Goal: Task Accomplishment & Management: Use online tool/utility

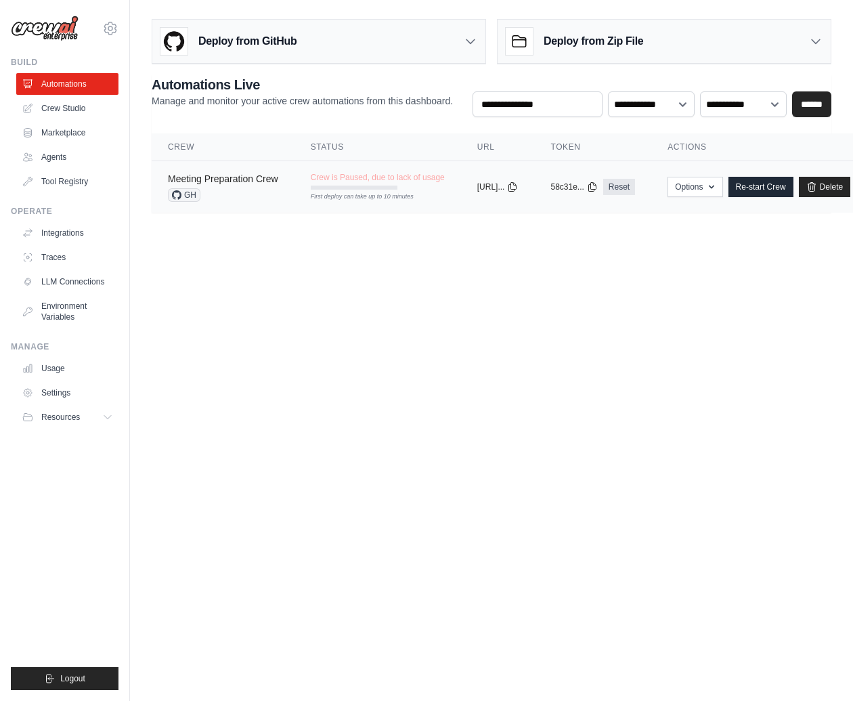
click at [225, 182] on link "Meeting Preparation Crew" at bounding box center [223, 178] width 110 height 11
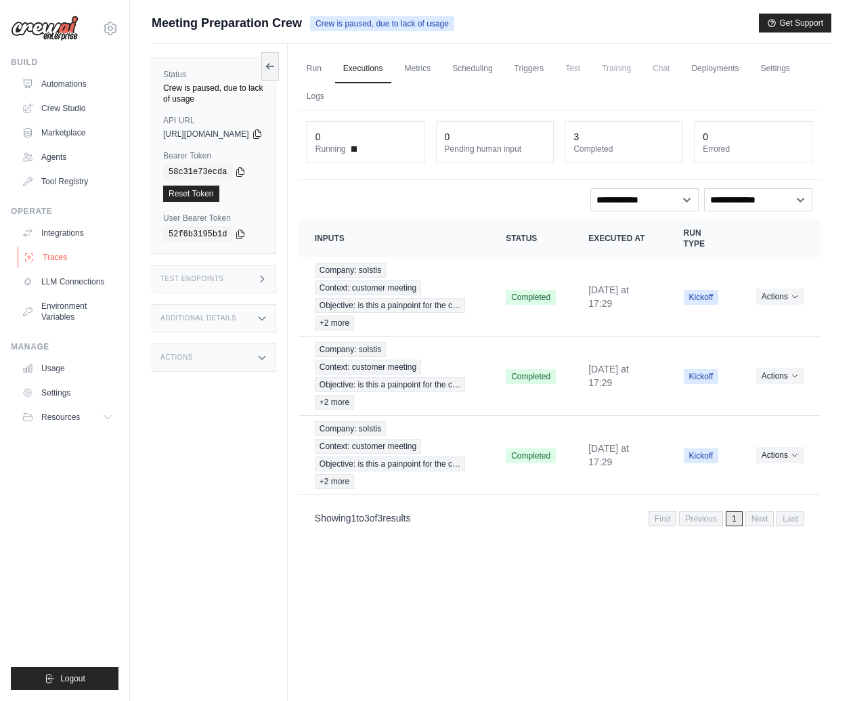
click at [66, 251] on link "Traces" at bounding box center [69, 257] width 102 height 22
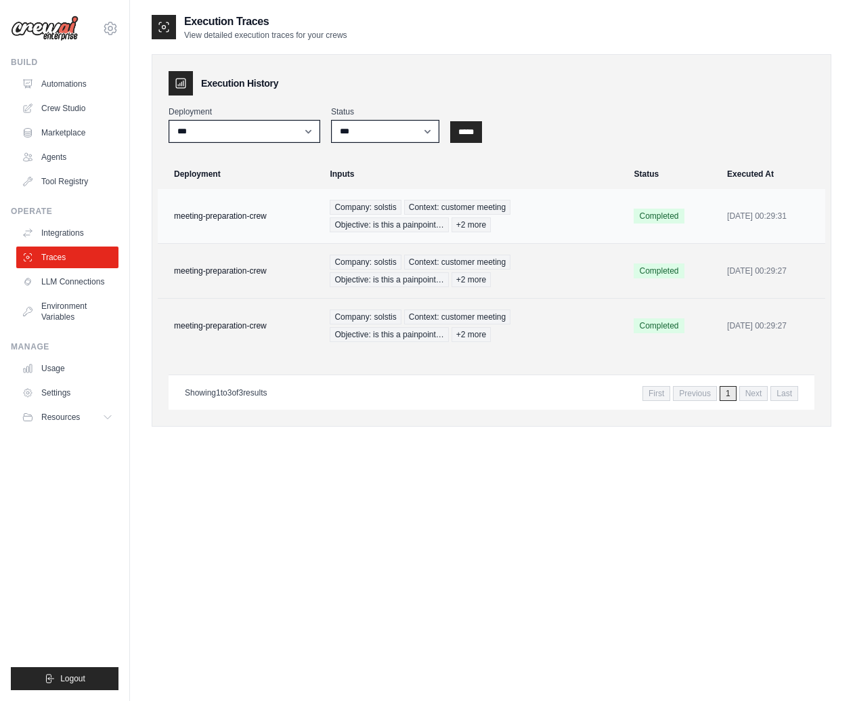
click at [236, 222] on td "meeting-preparation-crew" at bounding box center [240, 216] width 164 height 55
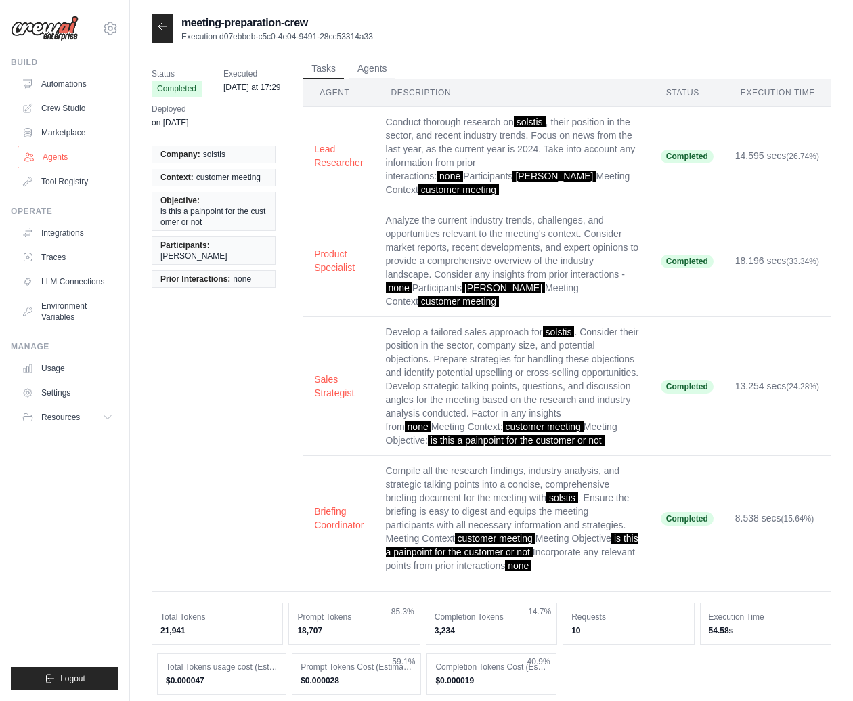
click at [53, 156] on link "Agents" at bounding box center [69, 157] width 102 height 22
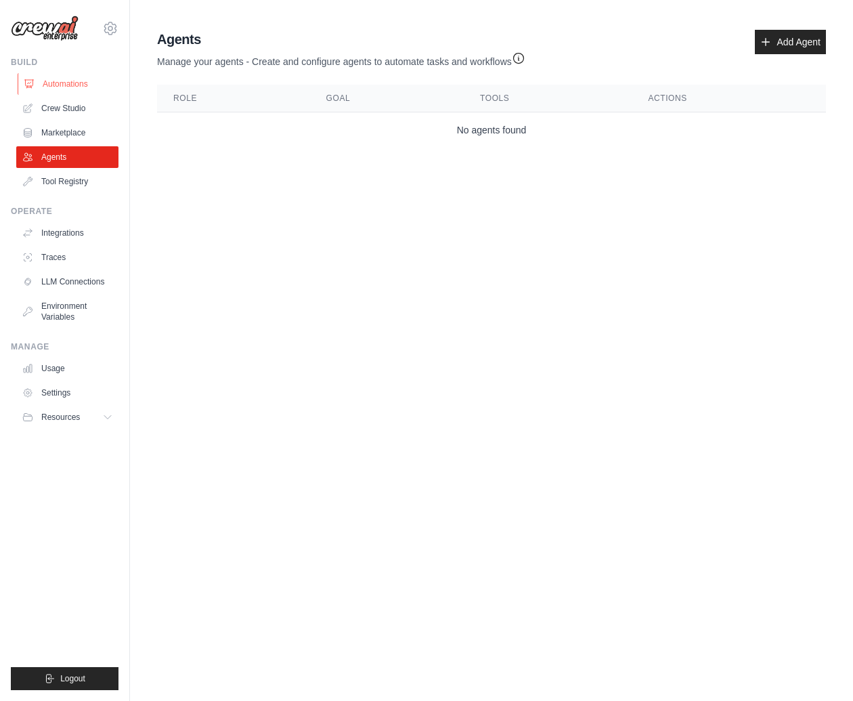
click at [58, 76] on link "Automations" at bounding box center [69, 84] width 102 height 22
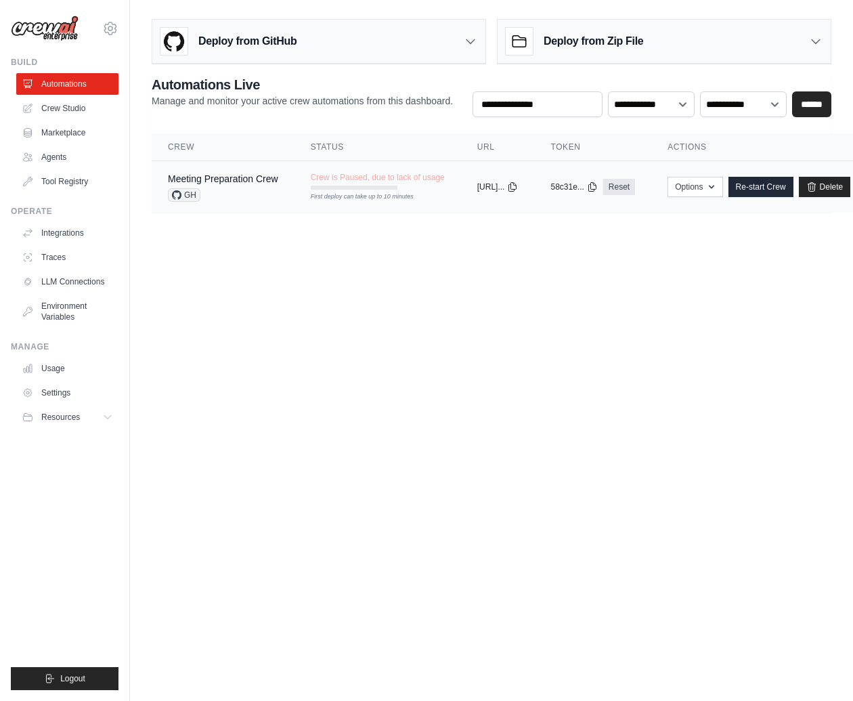
click at [244, 190] on div "GH" at bounding box center [223, 195] width 110 height 14
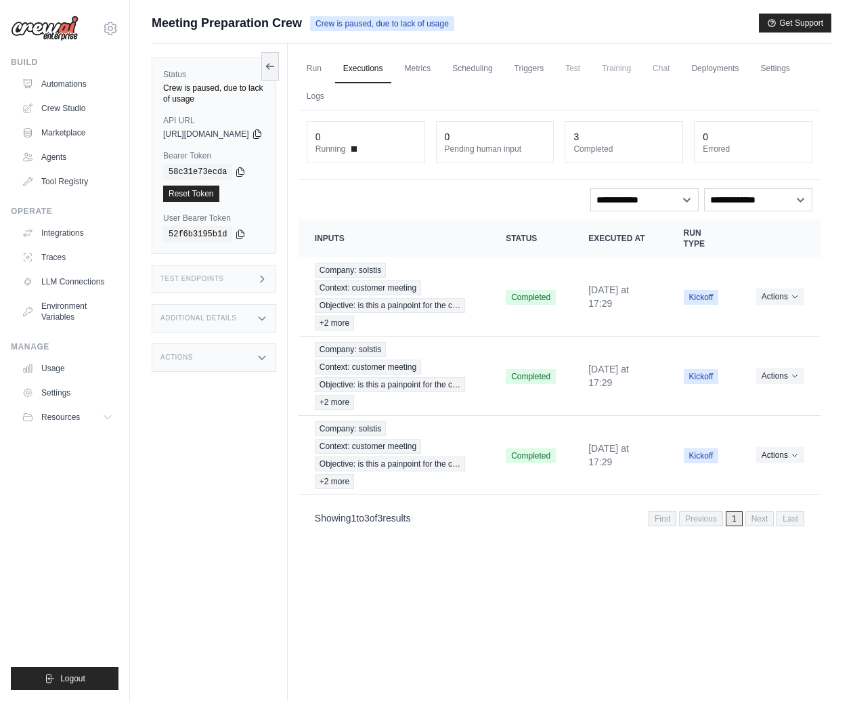
click at [386, 73] on link "Executions" at bounding box center [363, 69] width 56 height 28
click at [330, 71] on link "Run" at bounding box center [314, 69] width 31 height 28
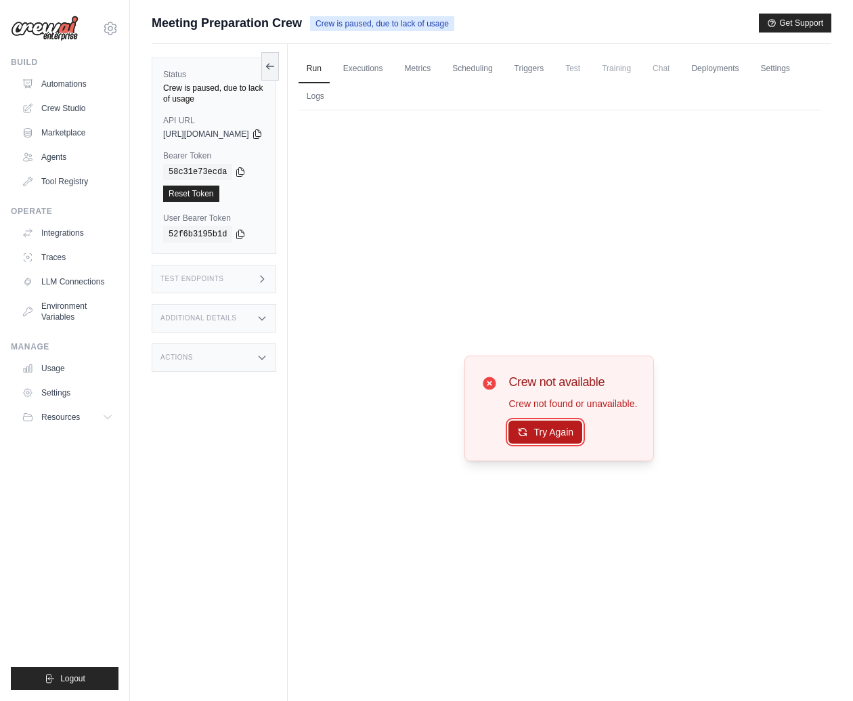
click at [556, 438] on button "Try Again" at bounding box center [545, 431] width 74 height 23
click at [556, 438] on button "Try Again" at bounding box center [545, 432] width 74 height 23
click at [62, 167] on link "Agents" at bounding box center [69, 157] width 102 height 22
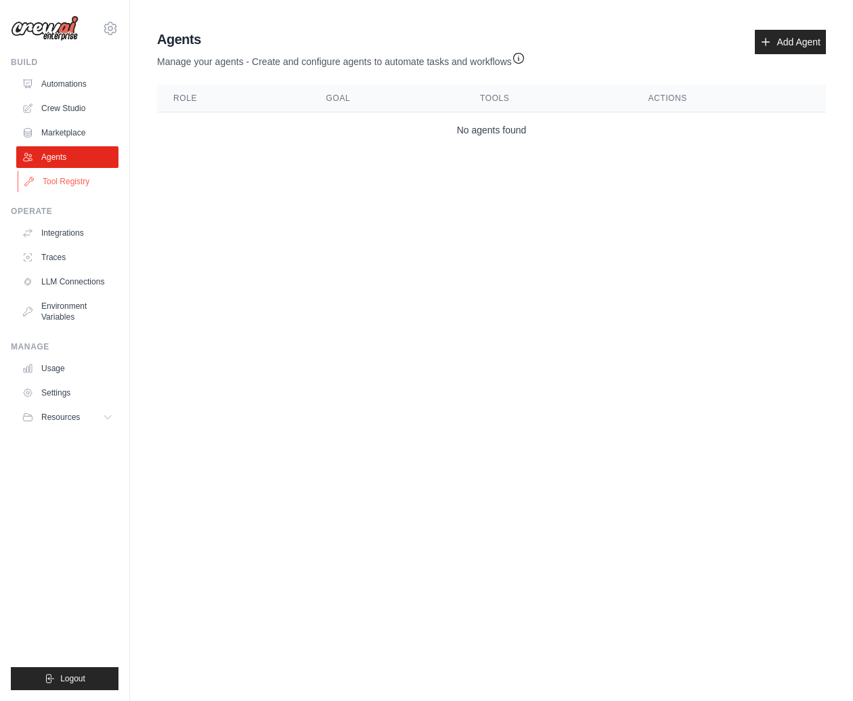
click at [68, 187] on link "Tool Registry" at bounding box center [69, 182] width 102 height 22
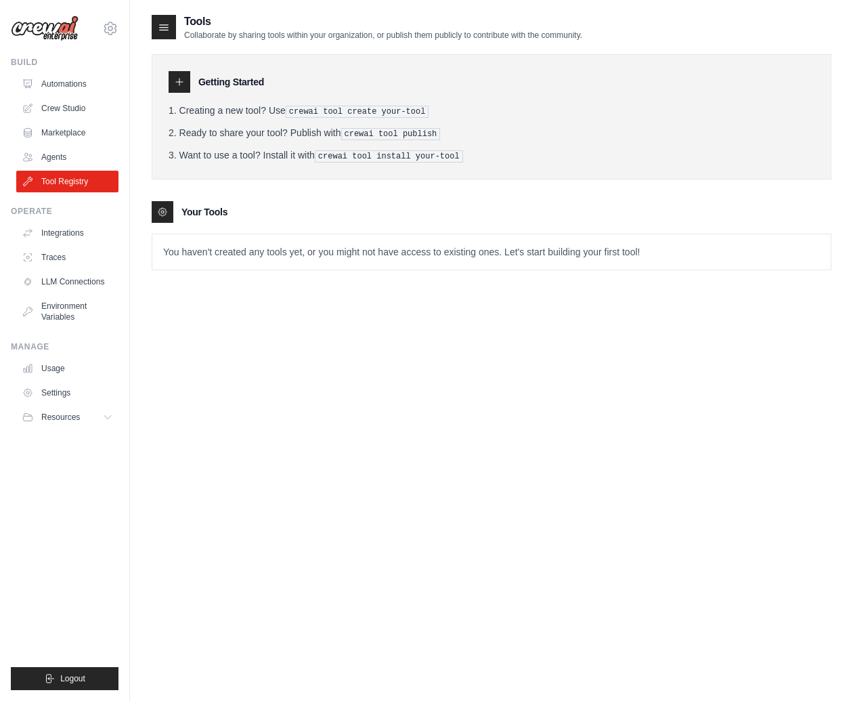
click at [76, 145] on ul "Automations Crew Studio Marketplace Agents Tool Registry" at bounding box center [67, 132] width 102 height 119
click at [74, 129] on link "Marketplace" at bounding box center [69, 133] width 102 height 22
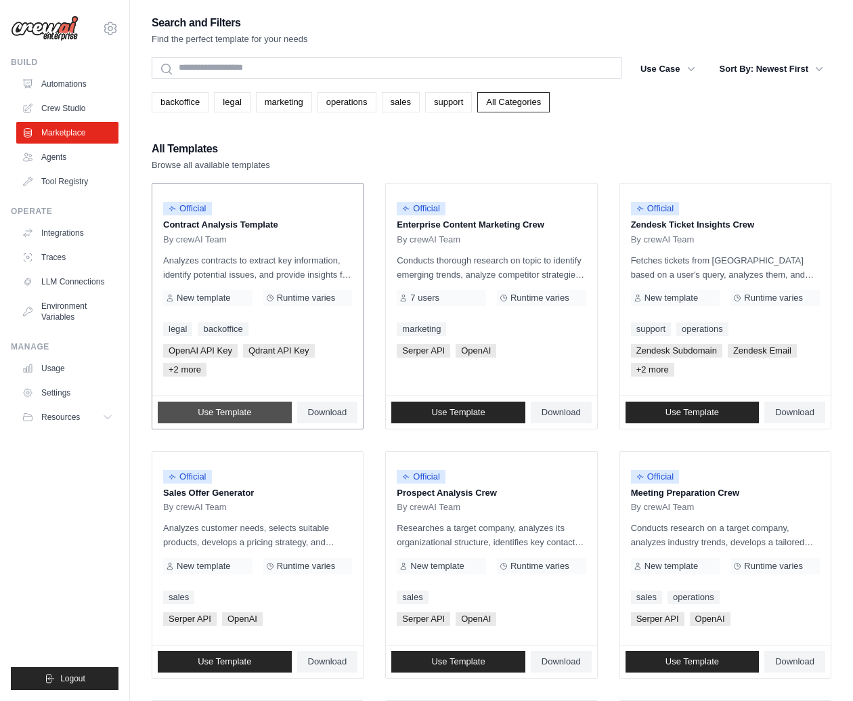
click at [271, 408] on link "Use Template" at bounding box center [225, 412] width 134 height 22
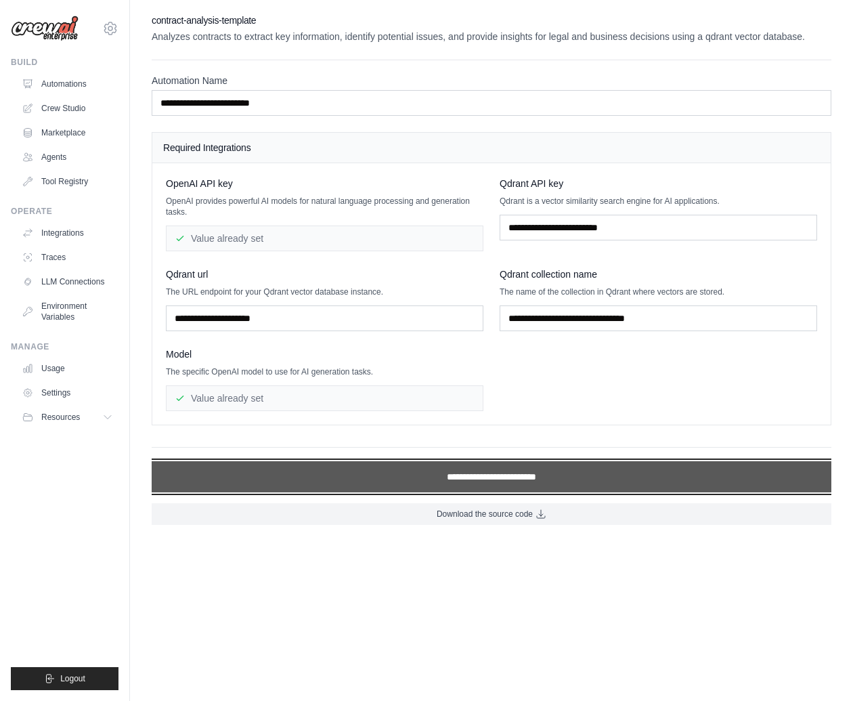
click at [364, 464] on input "**********" at bounding box center [492, 476] width 680 height 31
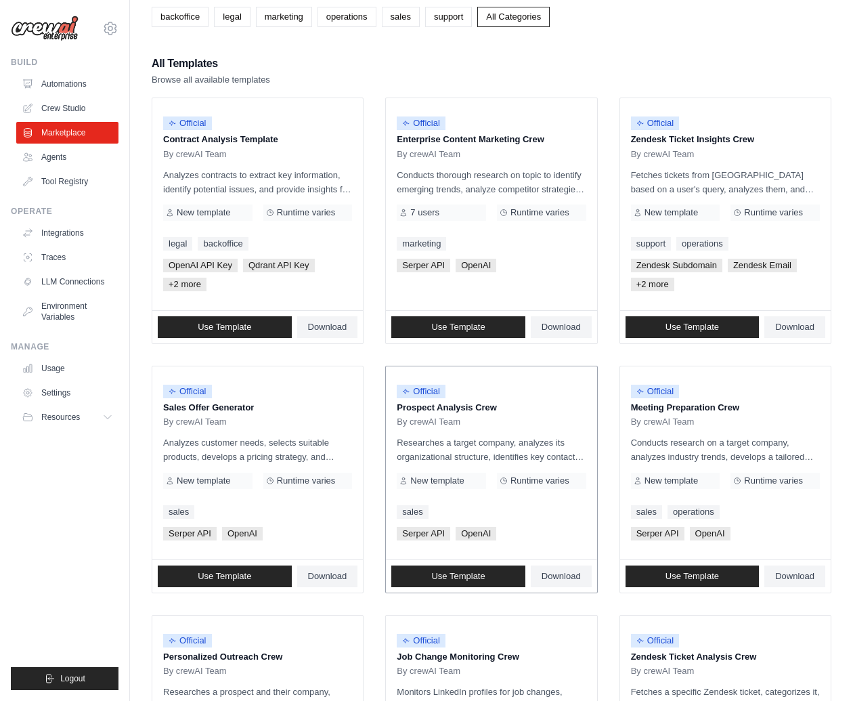
scroll to position [87, 0]
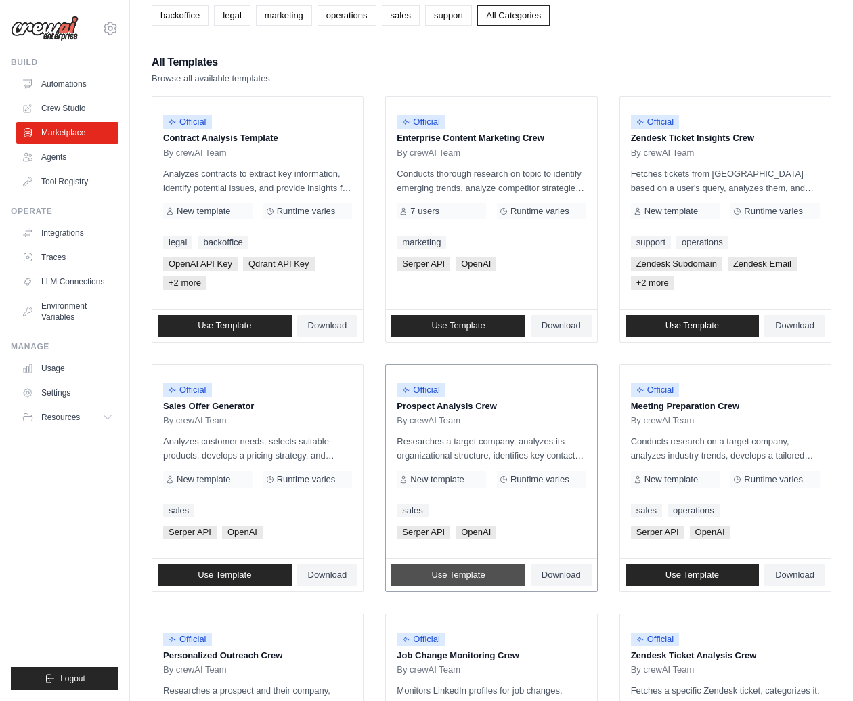
click at [460, 573] on span "Use Template" at bounding box center [457, 574] width 53 height 11
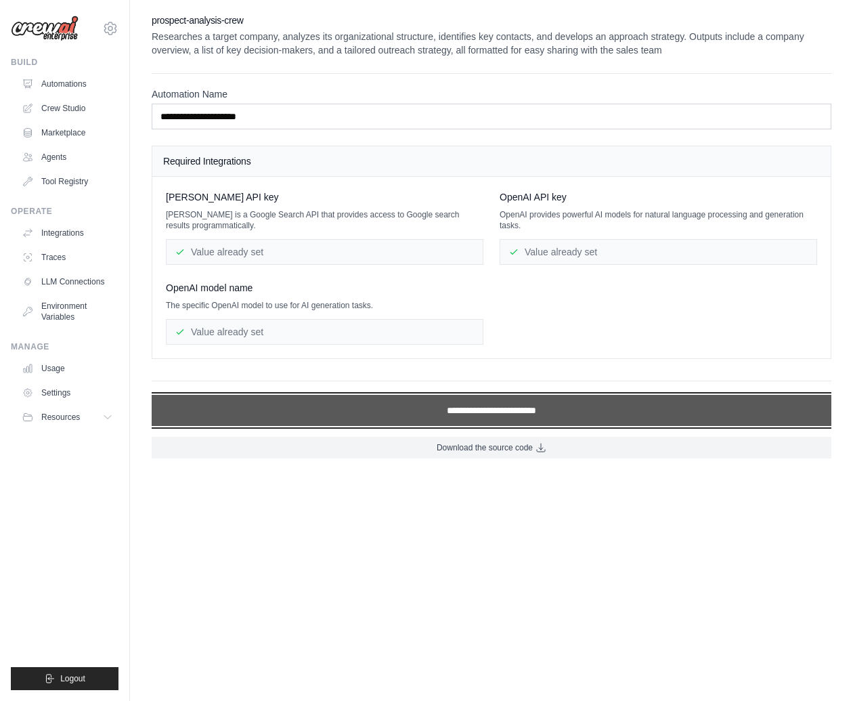
click at [430, 414] on input "**********" at bounding box center [492, 410] width 680 height 31
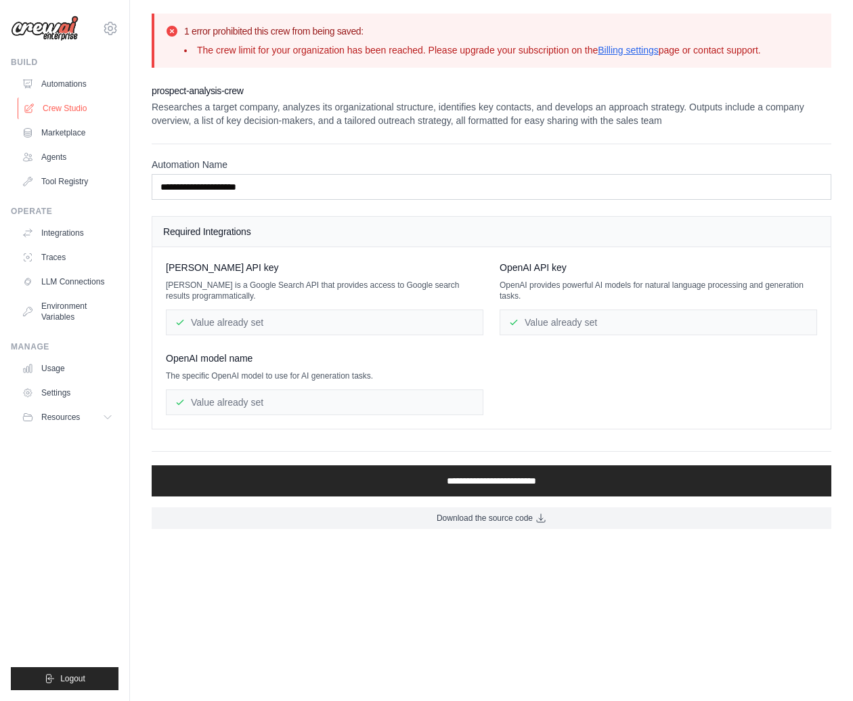
click at [67, 112] on link "Crew Studio" at bounding box center [69, 108] width 102 height 22
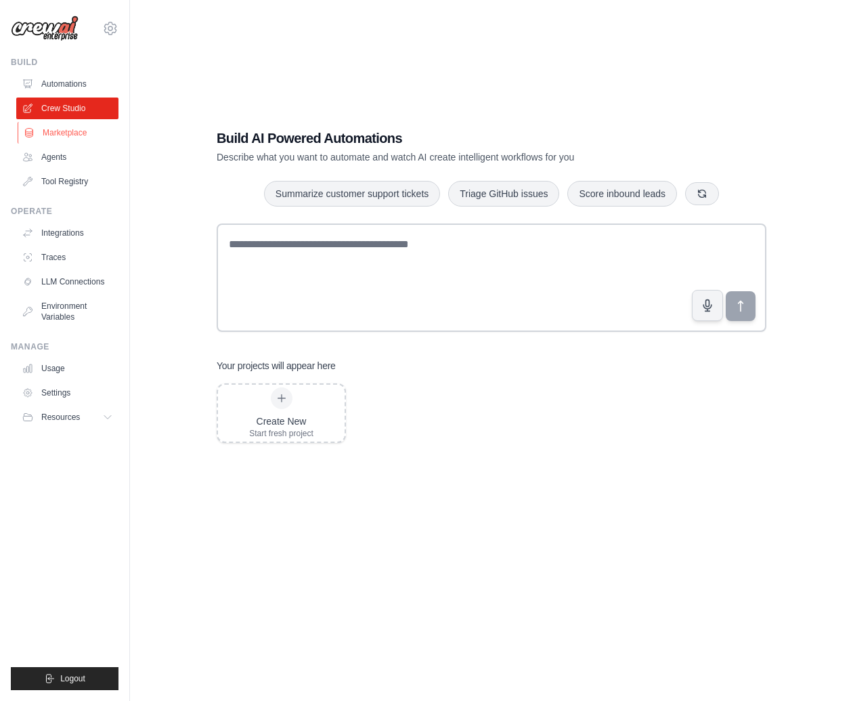
click at [104, 130] on link "Marketplace" at bounding box center [69, 133] width 102 height 22
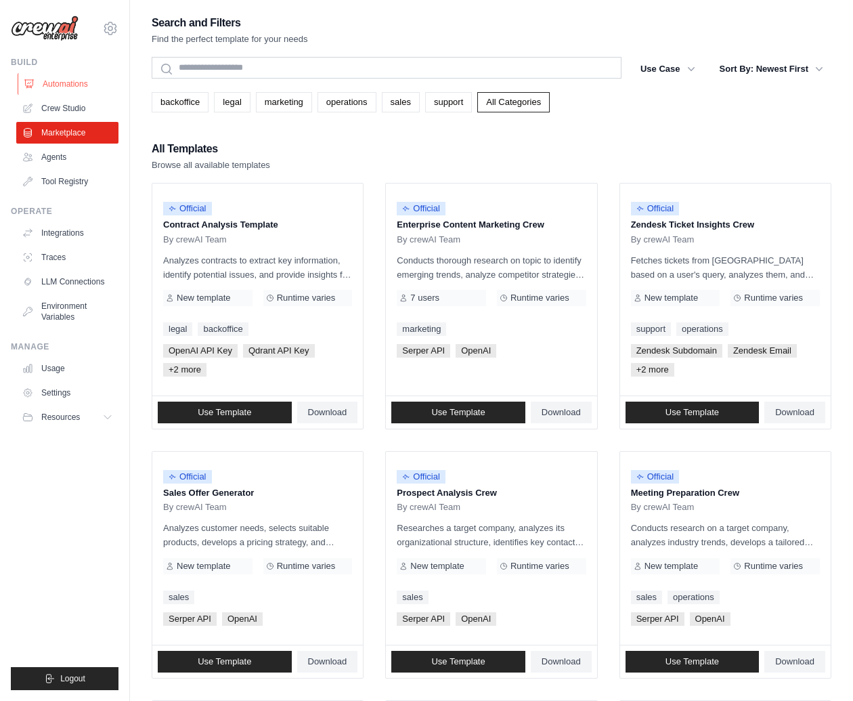
click at [62, 91] on link "Automations" at bounding box center [69, 84] width 102 height 22
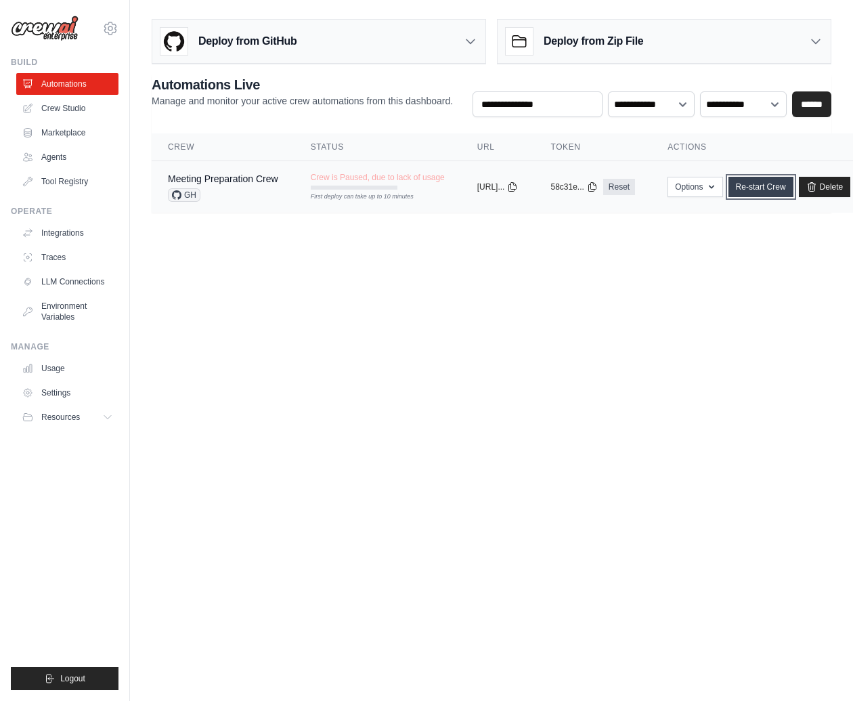
click at [793, 191] on link "Re-start Crew" at bounding box center [760, 187] width 65 height 20
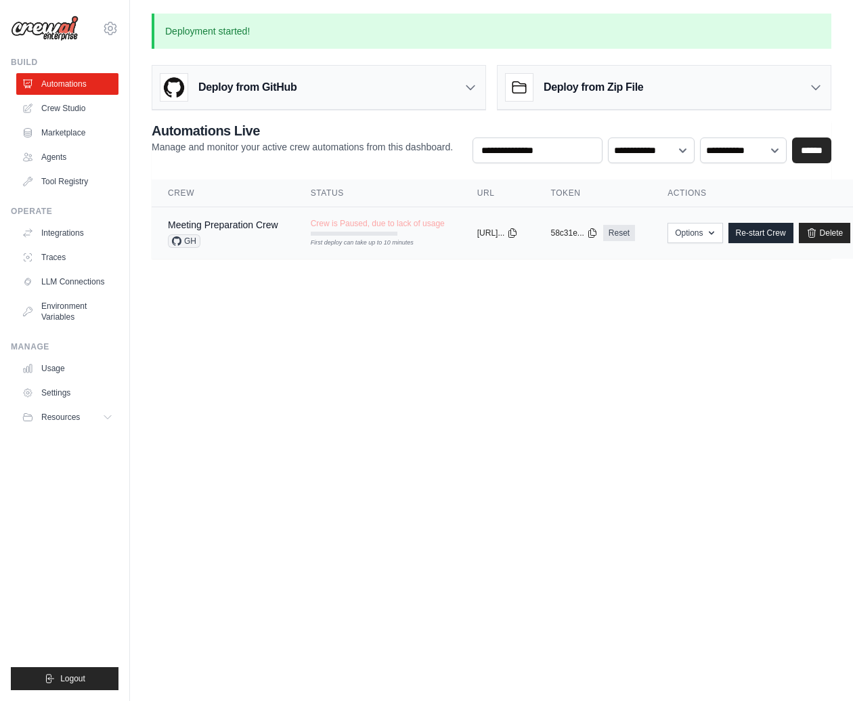
click at [347, 231] on div "First deploy can take up to 10 minutes" at bounding box center [354, 233] width 87 height 4
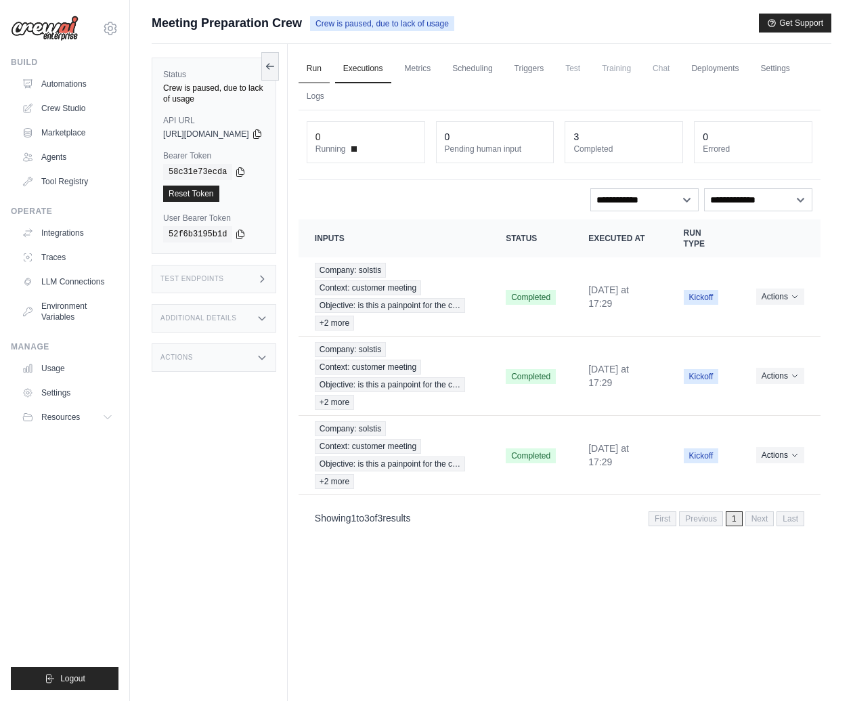
click at [330, 74] on link "Run" at bounding box center [314, 69] width 31 height 28
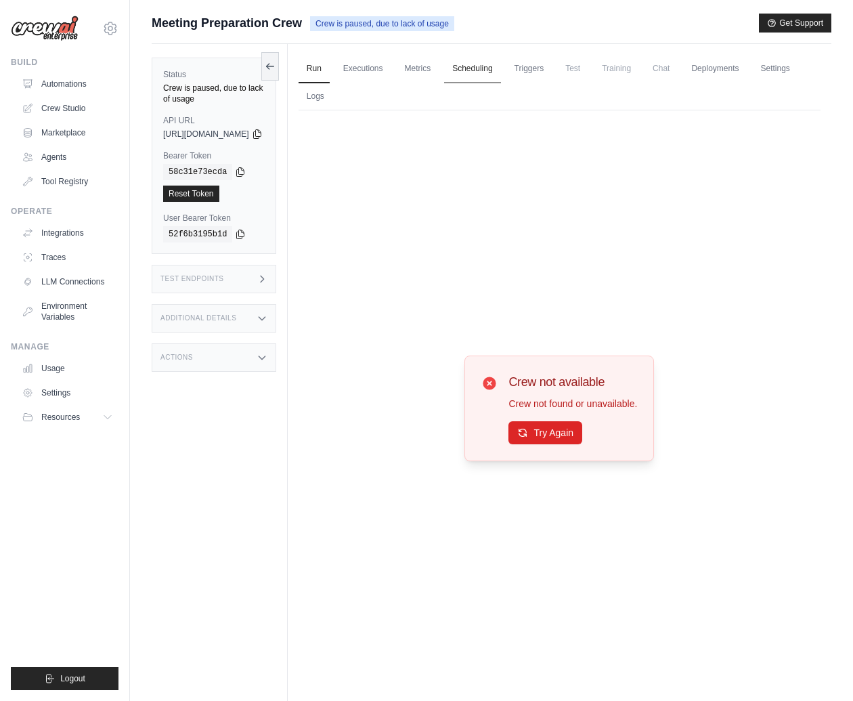
click at [500, 70] on link "Scheduling" at bounding box center [472, 69] width 56 height 28
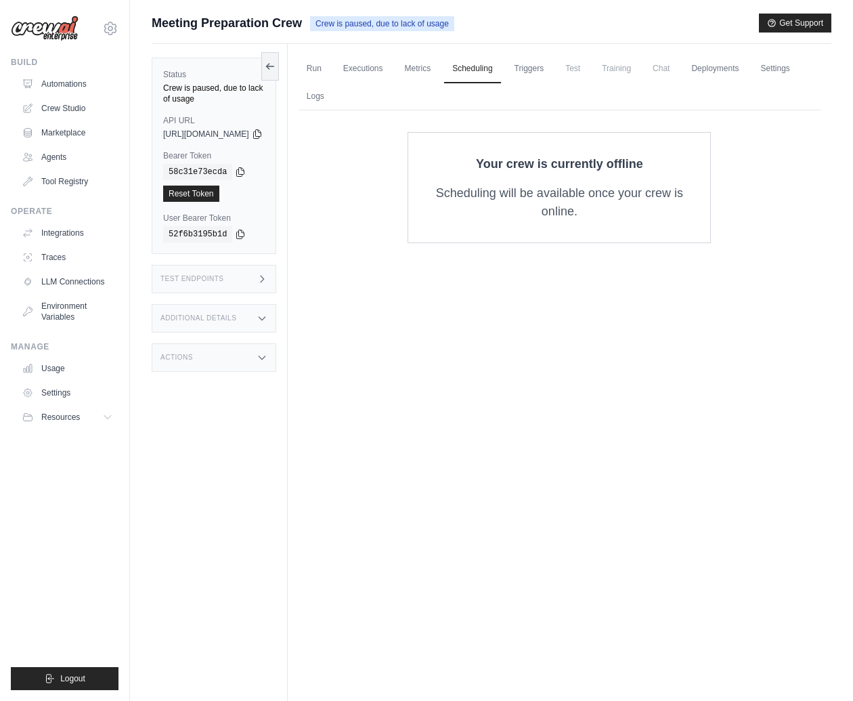
click at [636, 65] on span "Training" at bounding box center [616, 68] width 45 height 27
click at [745, 67] on link "Deployments" at bounding box center [715, 69] width 64 height 28
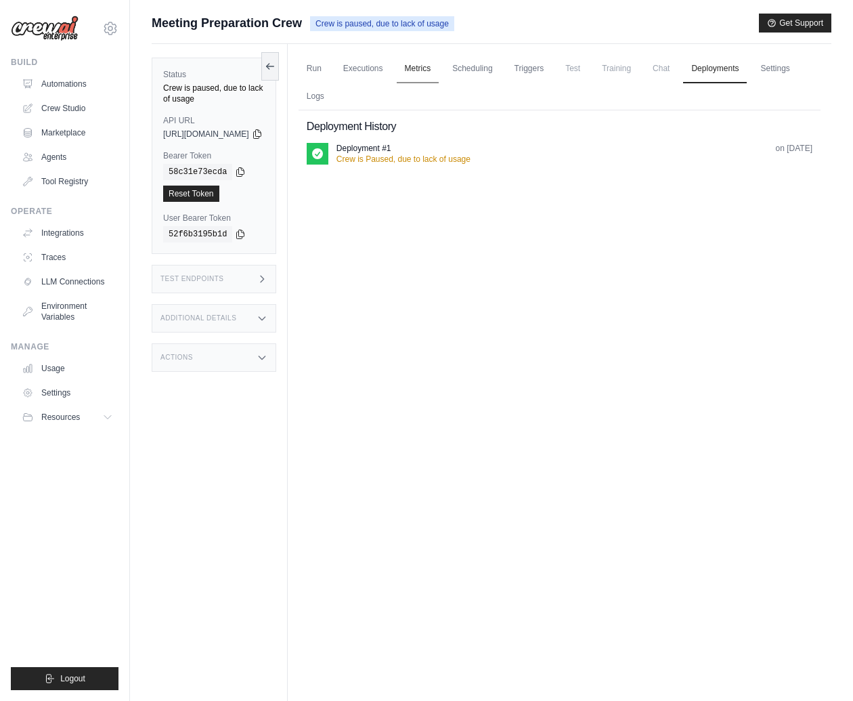
click at [439, 66] on link "Metrics" at bounding box center [418, 69] width 43 height 28
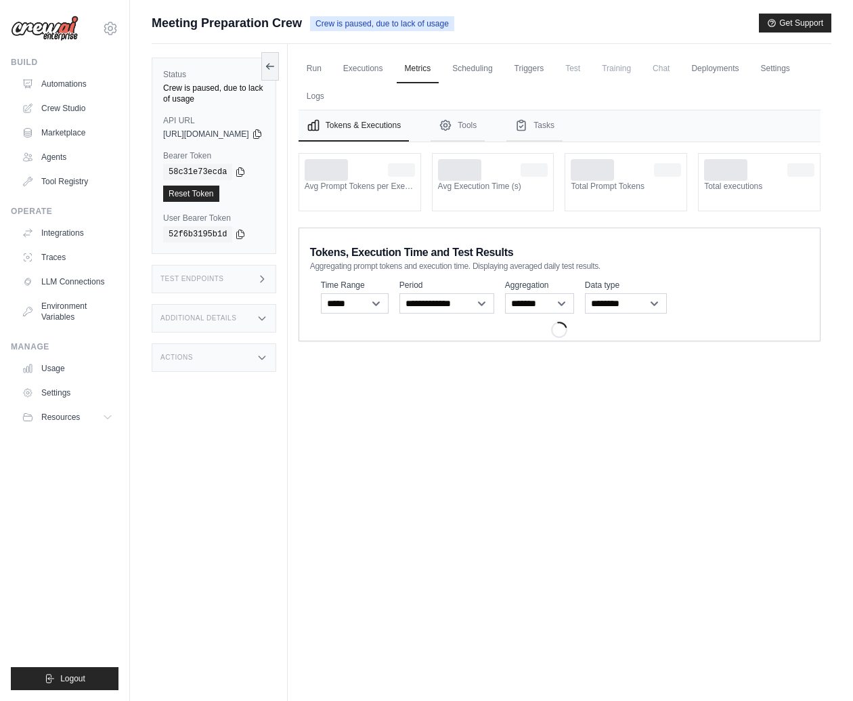
click at [389, 110] on button "Tokens & Executions" at bounding box center [354, 125] width 110 height 31
click at [752, 83] on link "Settings" at bounding box center [774, 69] width 45 height 28
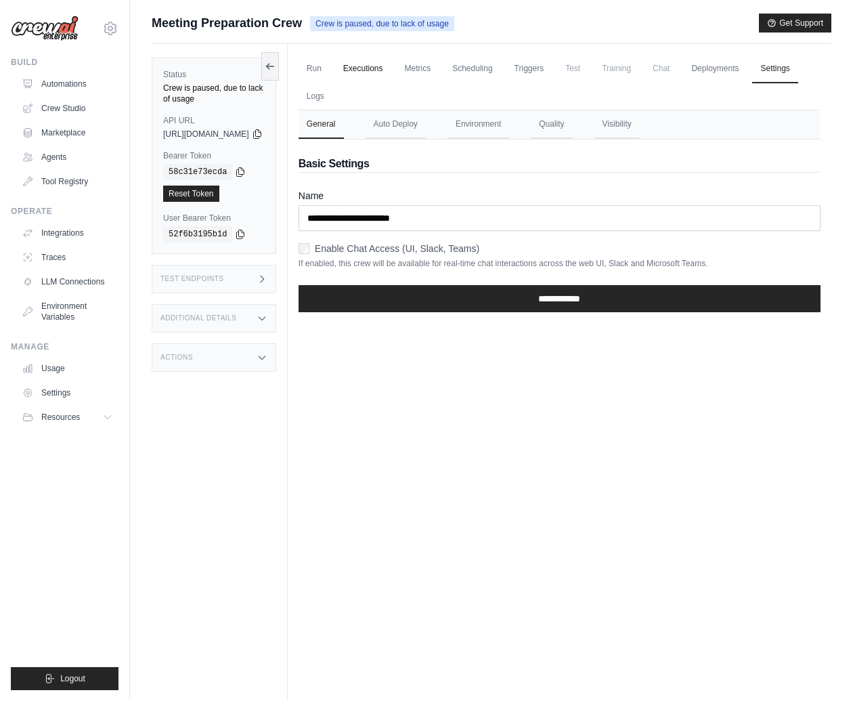
click at [370, 65] on link "Executions" at bounding box center [363, 69] width 56 height 28
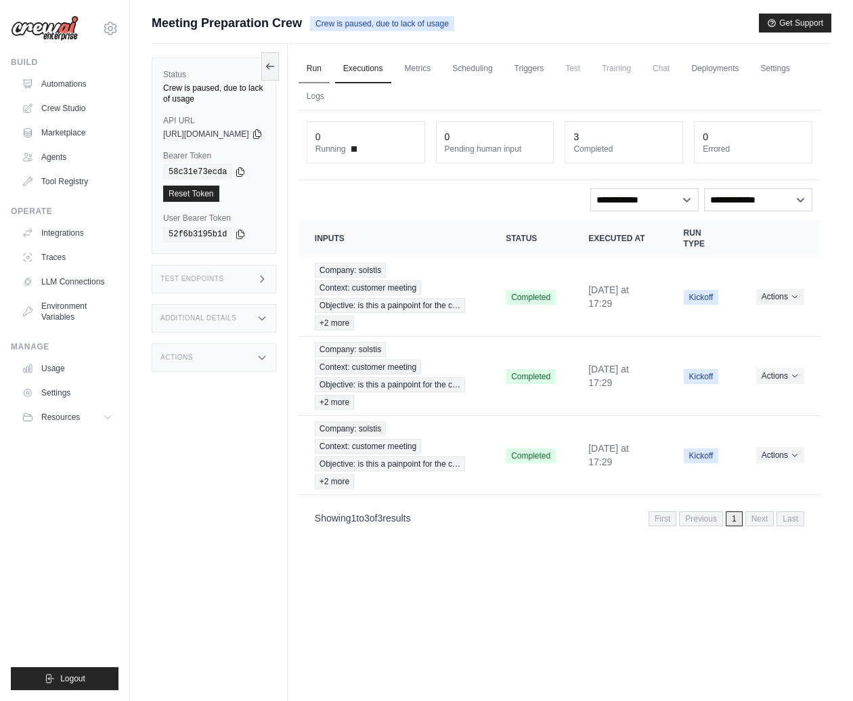
click at [330, 66] on link "Run" at bounding box center [314, 69] width 31 height 28
click at [57, 110] on link "Crew Studio" at bounding box center [69, 108] width 102 height 22
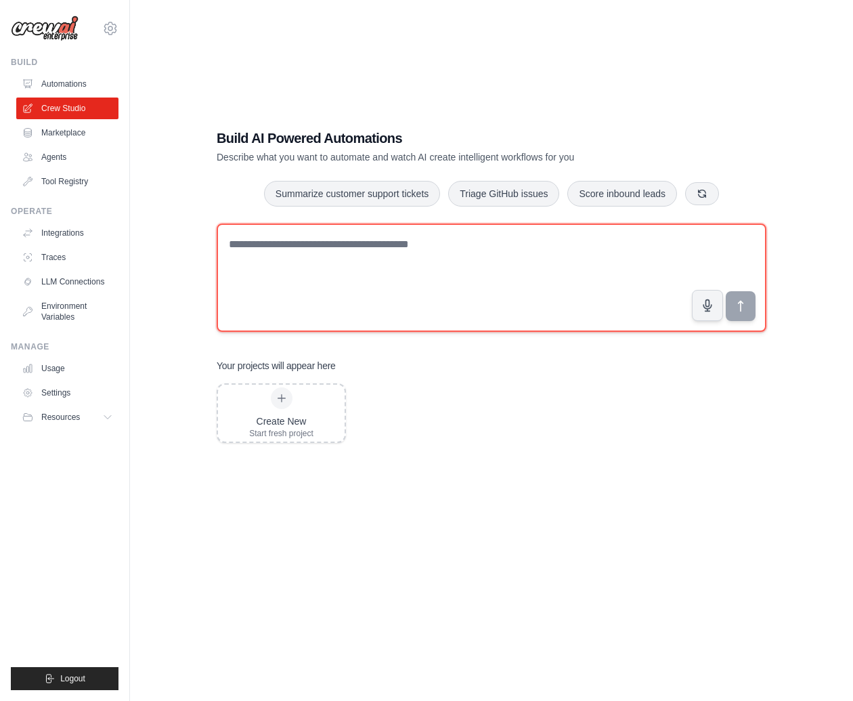
click at [378, 280] on textarea at bounding box center [492, 277] width 550 height 108
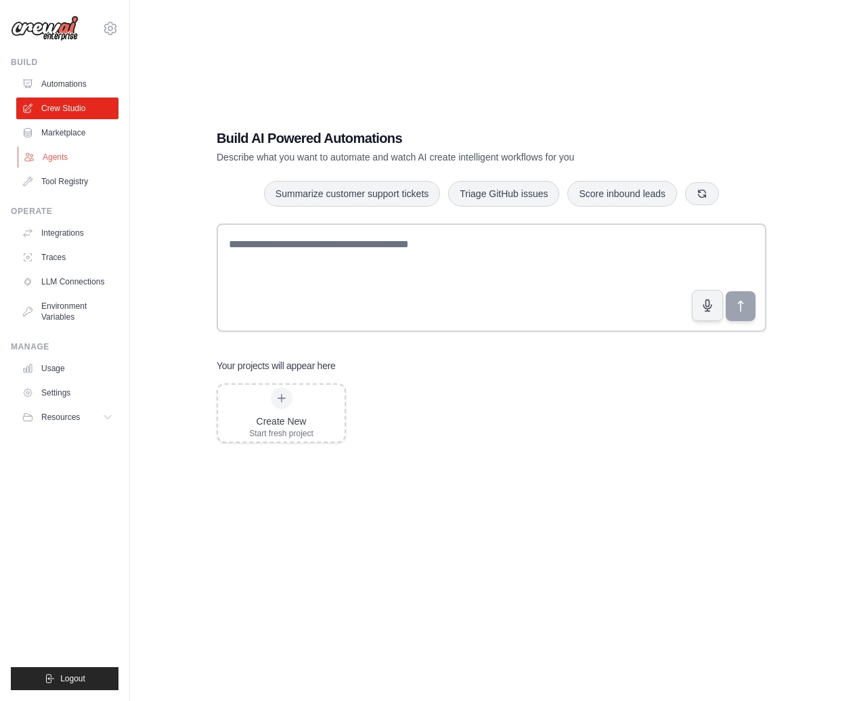
click at [54, 158] on link "Agents" at bounding box center [69, 157] width 102 height 22
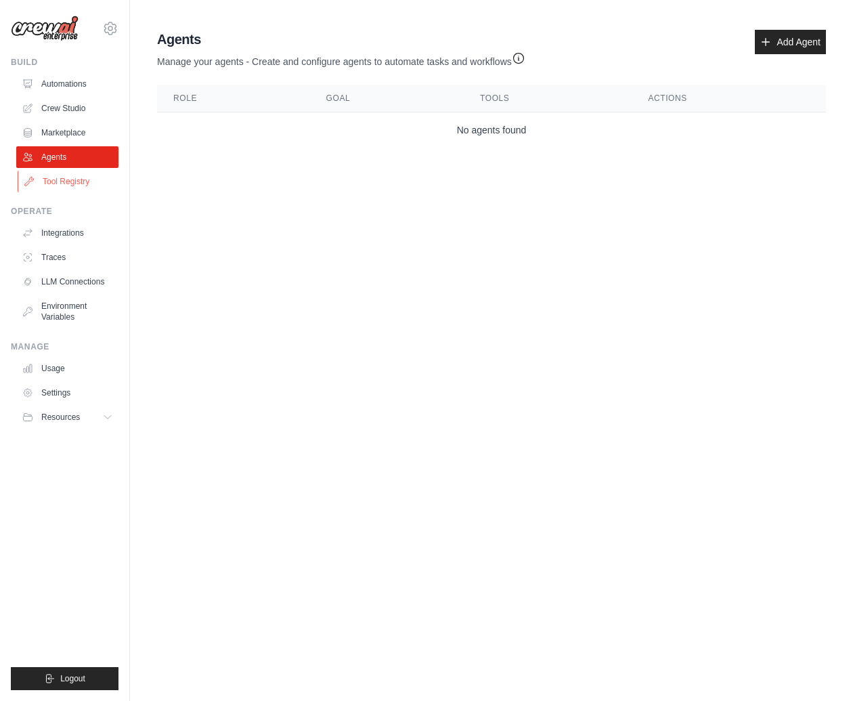
click at [100, 182] on link "Tool Registry" at bounding box center [69, 182] width 102 height 22
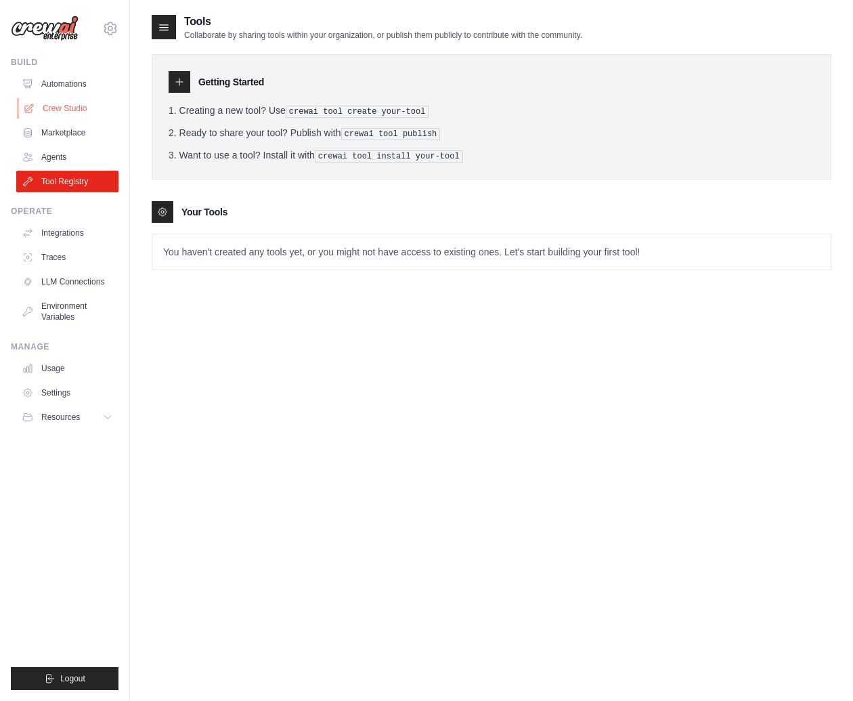
click at [65, 100] on link "Crew Studio" at bounding box center [69, 108] width 102 height 22
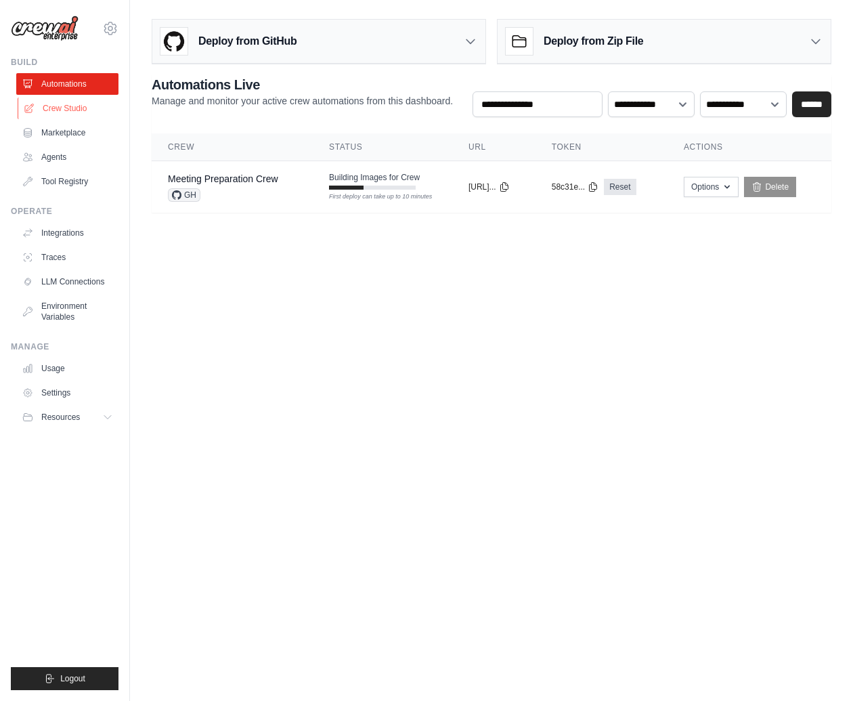
click at [40, 104] on link "Crew Studio" at bounding box center [69, 108] width 102 height 22
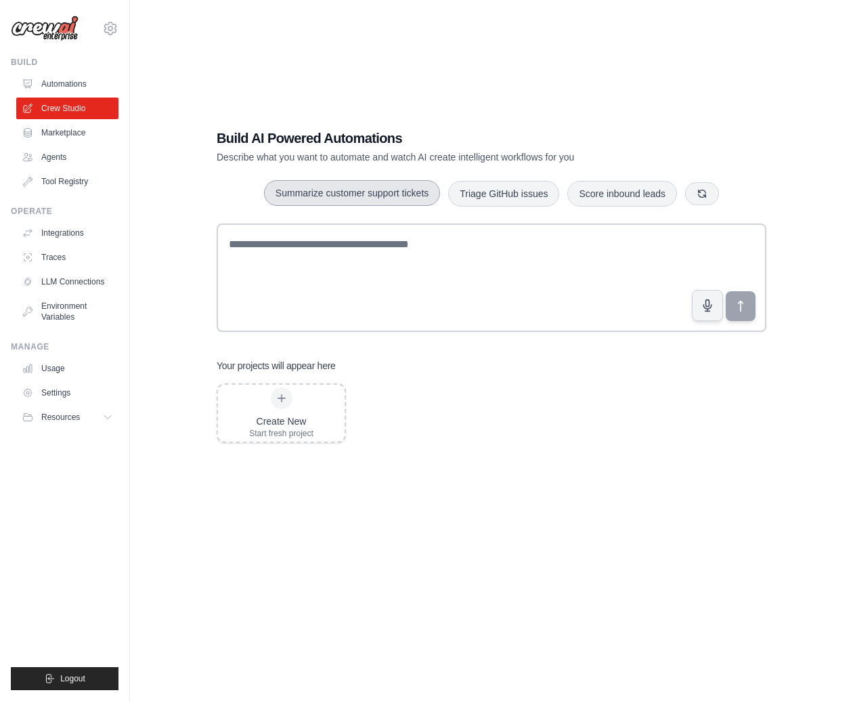
click at [335, 192] on button "Summarize customer support tickets" at bounding box center [352, 193] width 176 height 26
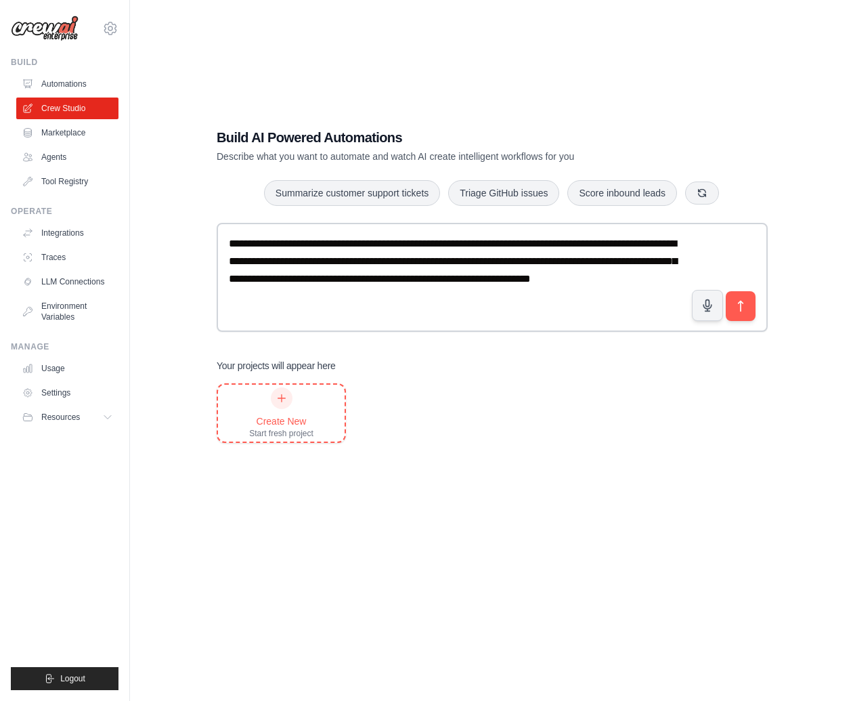
click at [315, 412] on div "Create New Start fresh project" at bounding box center [281, 412] width 127 height 57
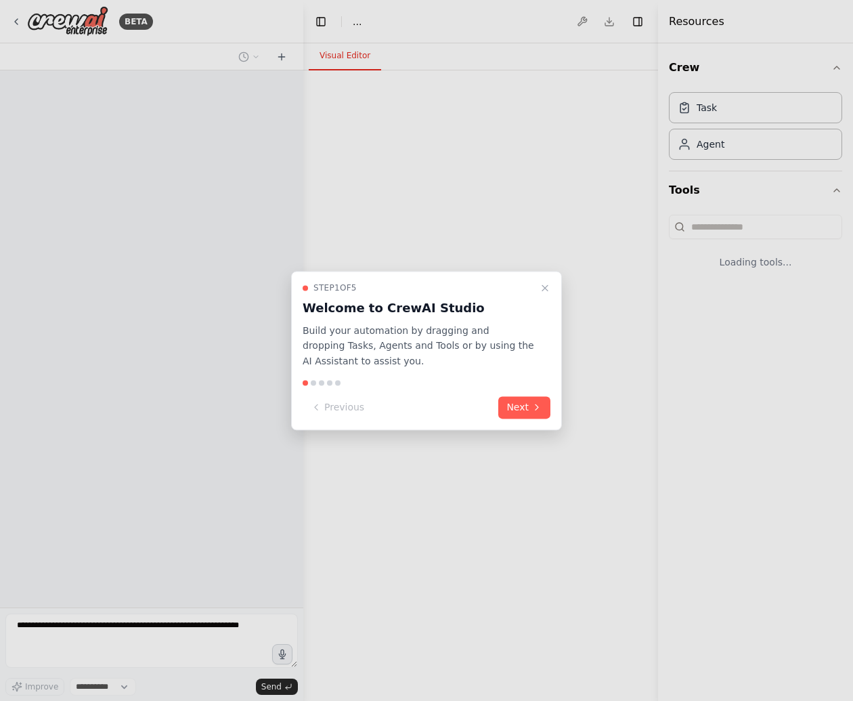
select select "****"
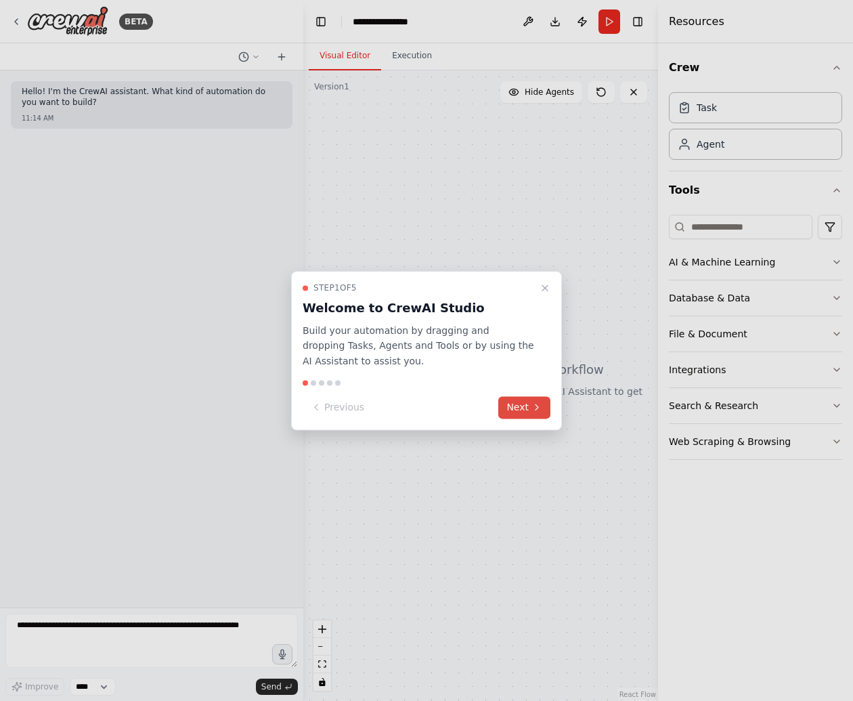
click at [527, 403] on button "Next" at bounding box center [524, 407] width 52 height 22
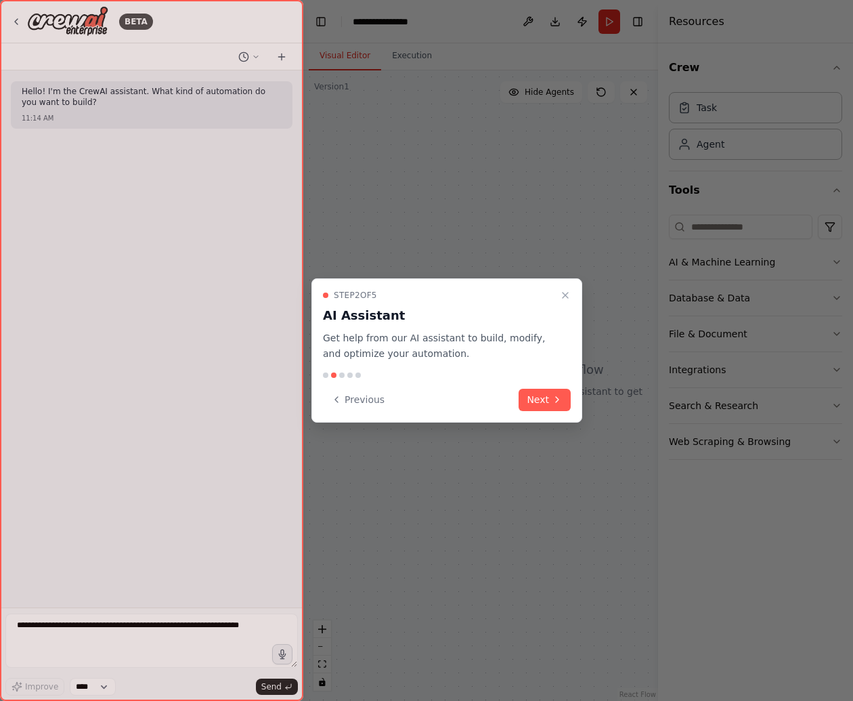
click at [545, 412] on div "Step 2 of 5 AI Assistant Get help from our AI assistant to build, modify, and o…" at bounding box center [446, 350] width 271 height 144
click at [545, 401] on button "Next" at bounding box center [544, 400] width 52 height 22
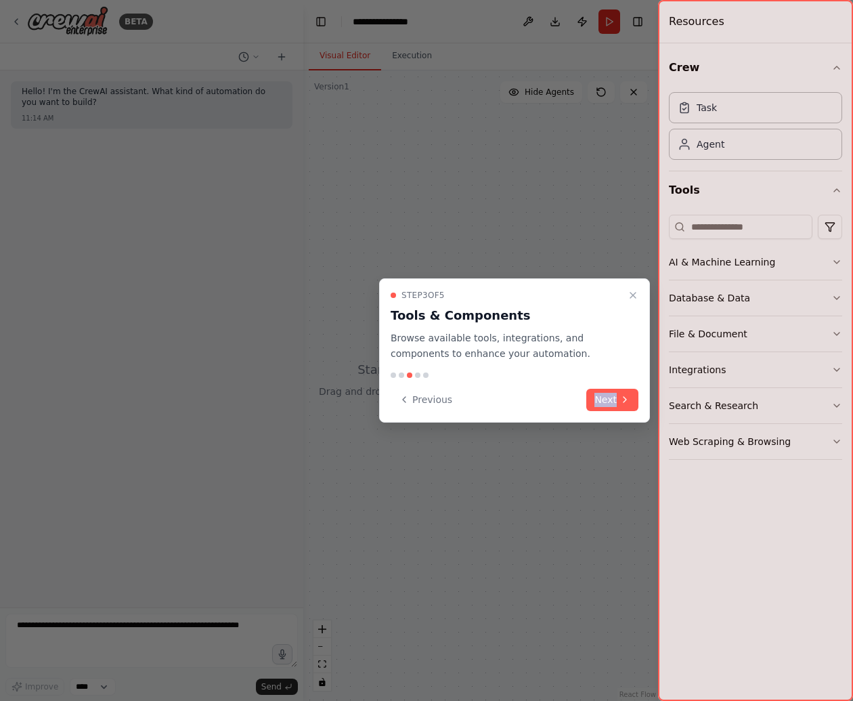
click at [545, 401] on div "Previous Next" at bounding box center [515, 400] width 248 height 22
click at [606, 401] on button "Next" at bounding box center [612, 400] width 52 height 22
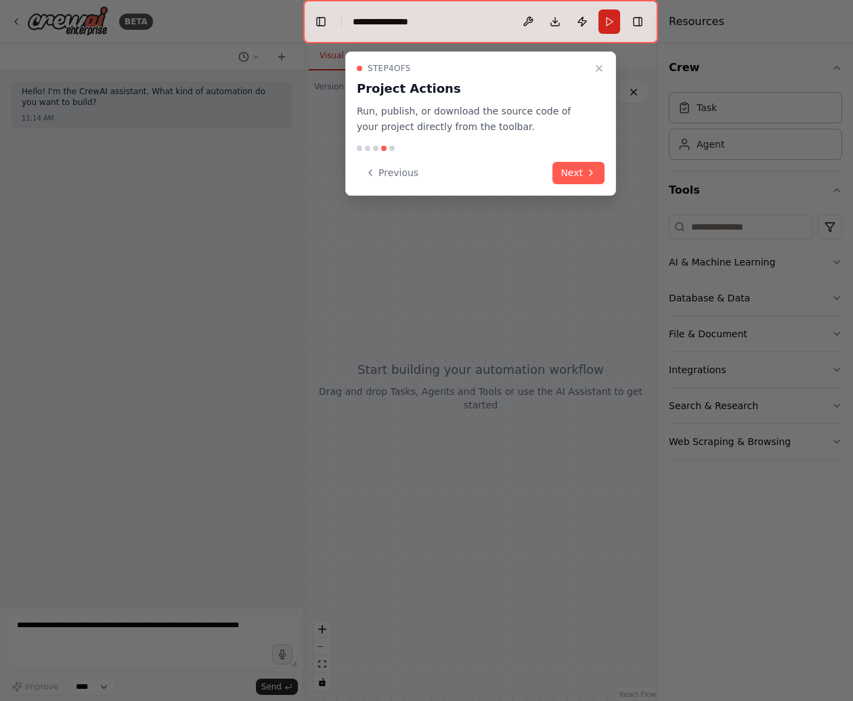
click at [569, 183] on div "Step 4 of 5 Project Actions Run, publish, or download the source code of your p…" at bounding box center [480, 123] width 271 height 144
click at [572, 172] on button "Next" at bounding box center [578, 173] width 52 height 22
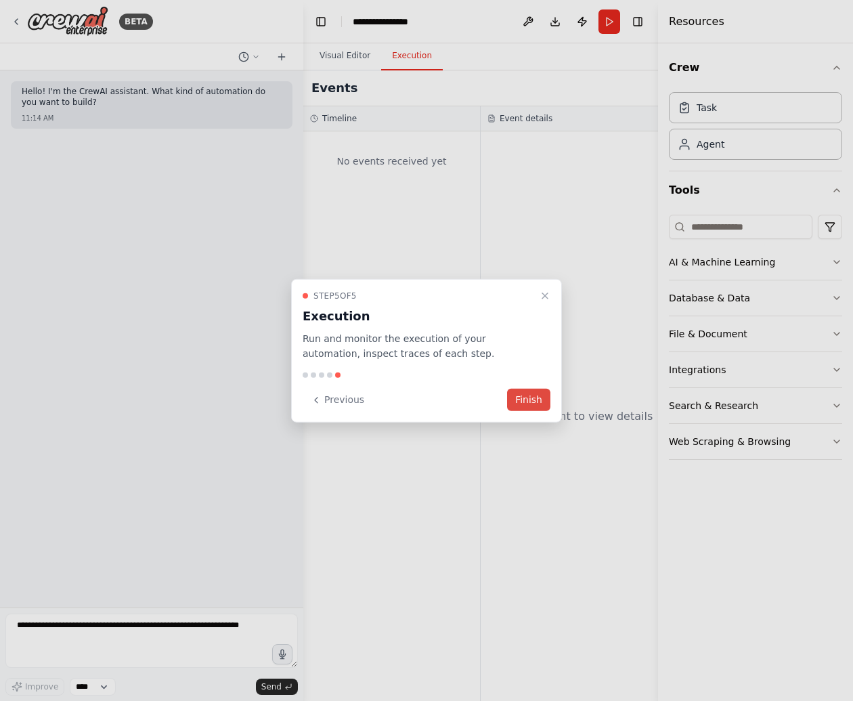
click at [546, 407] on button "Finish" at bounding box center [528, 400] width 43 height 22
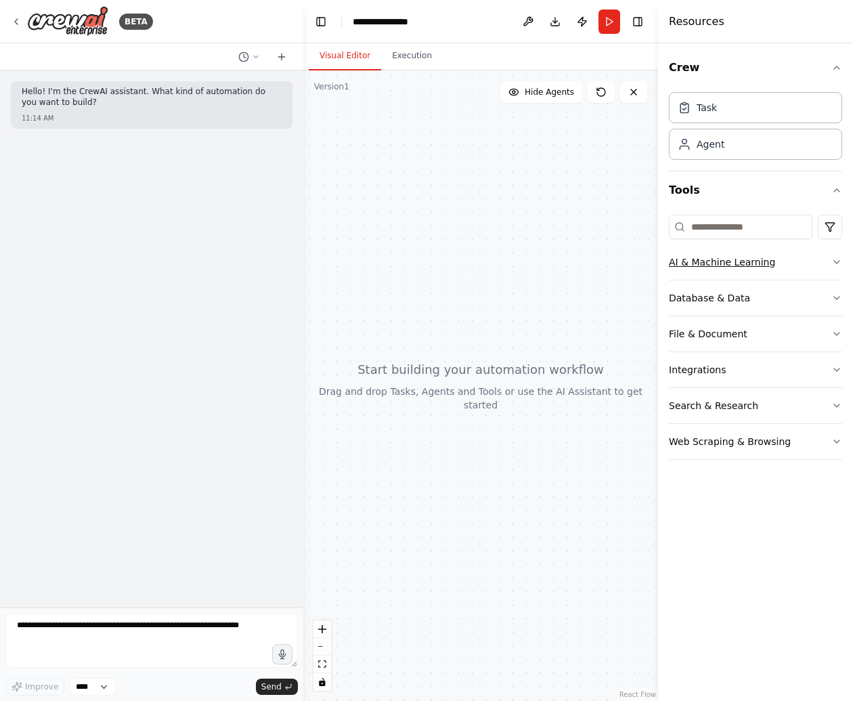
click at [738, 262] on div "AI & Machine Learning" at bounding box center [722, 262] width 106 height 14
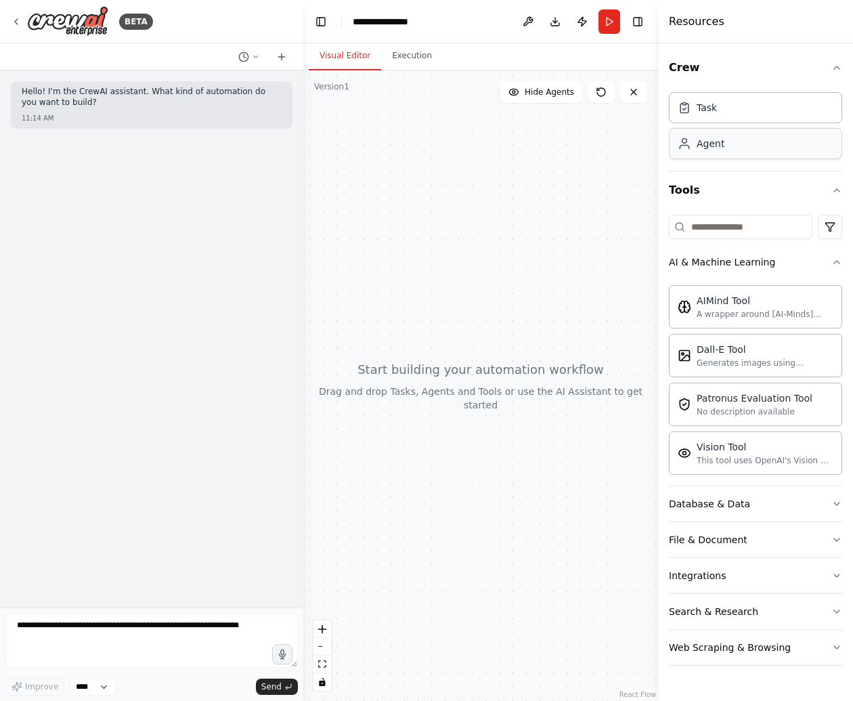
click at [730, 156] on div "Agent" at bounding box center [755, 143] width 173 height 31
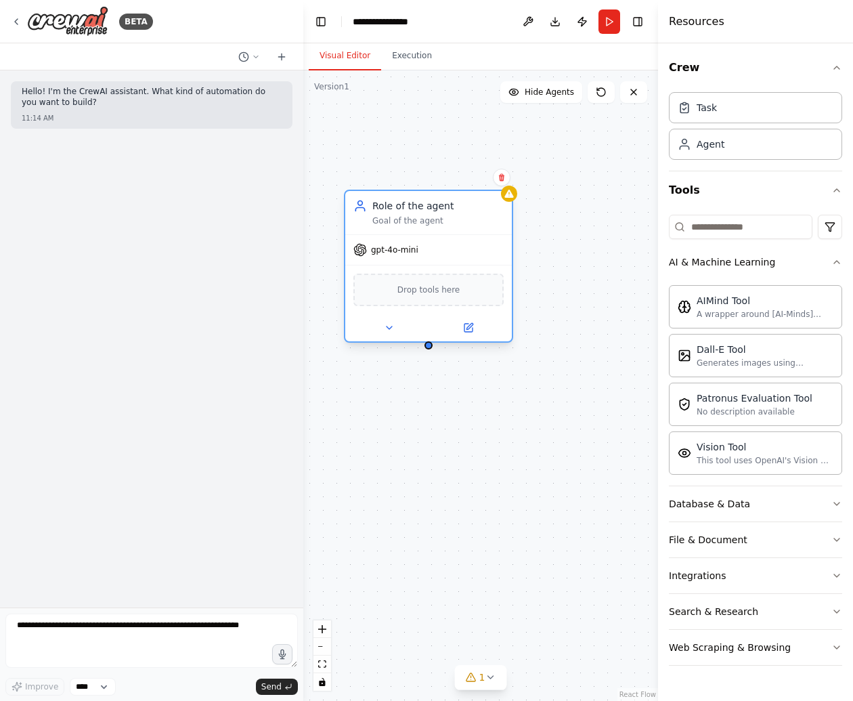
drag, startPoint x: 541, startPoint y: 225, endPoint x: 416, endPoint y: 215, distance: 125.0
click at [416, 215] on div "Role of the agent Goal of the agent" at bounding box center [437, 212] width 131 height 27
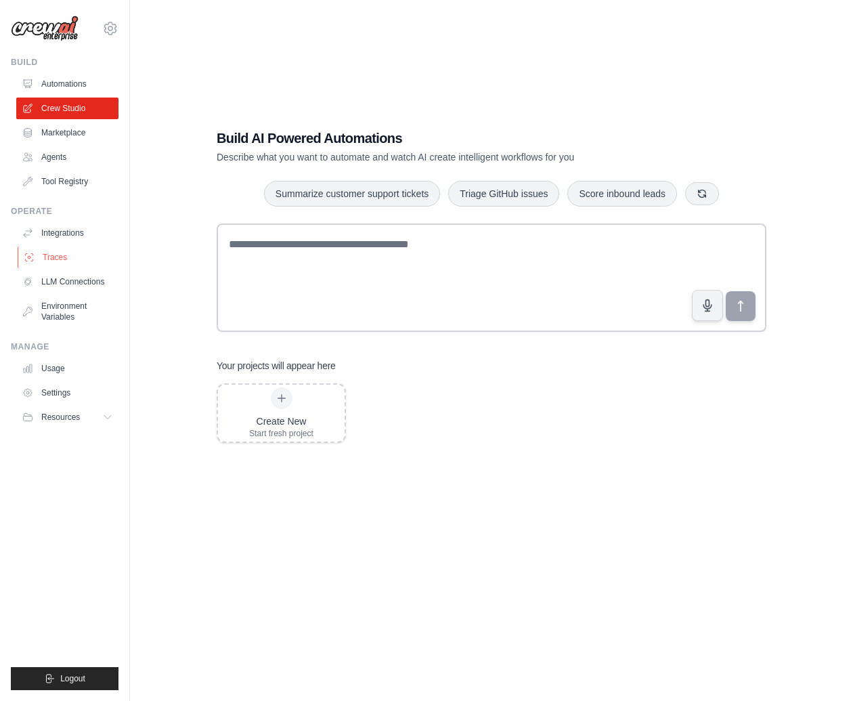
click at [70, 249] on link "Traces" at bounding box center [69, 257] width 102 height 22
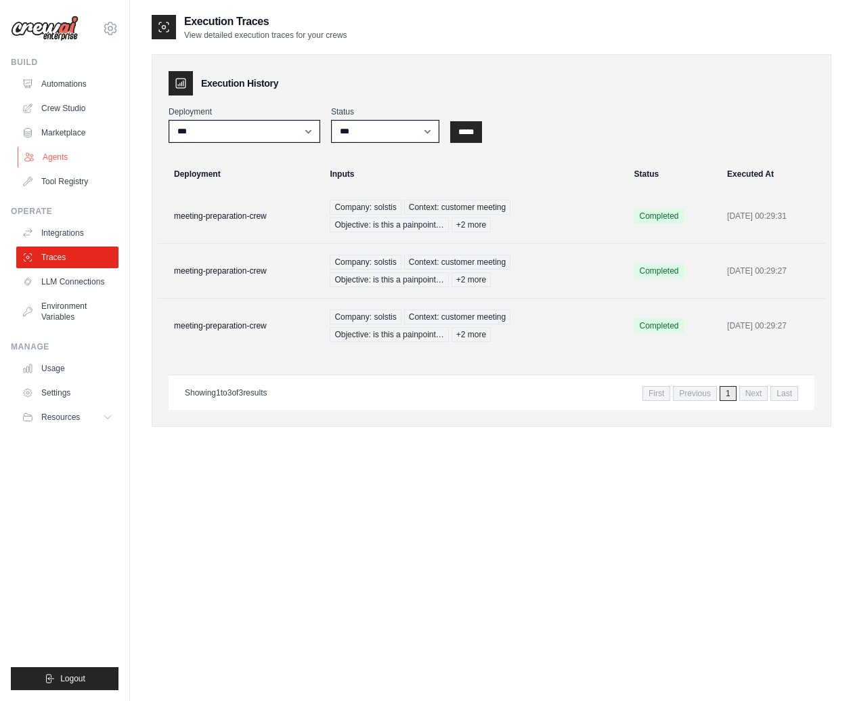
click at [57, 159] on link "Agents" at bounding box center [69, 157] width 102 height 22
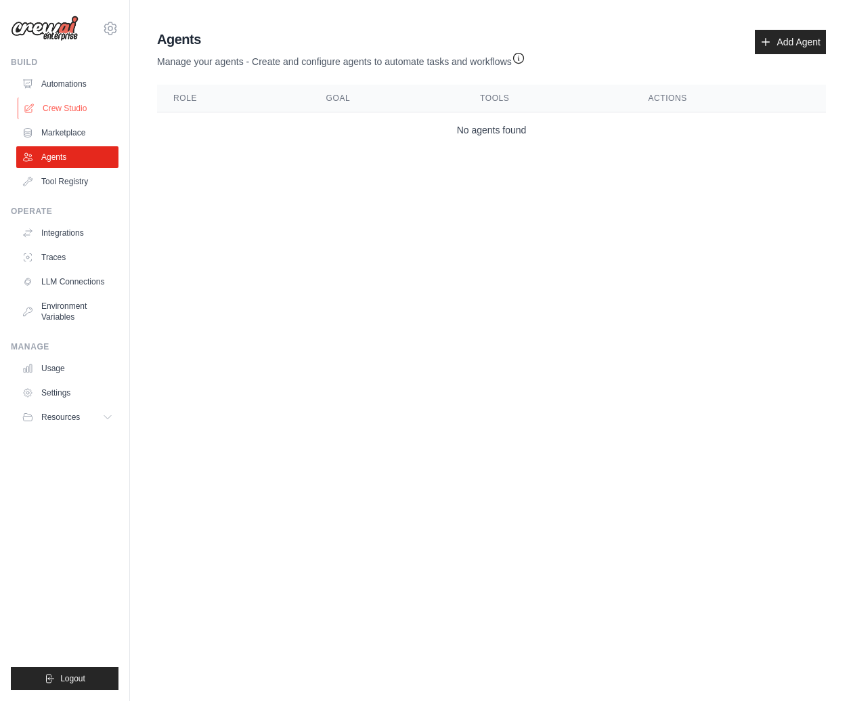
click at [74, 104] on link "Crew Studio" at bounding box center [69, 108] width 102 height 22
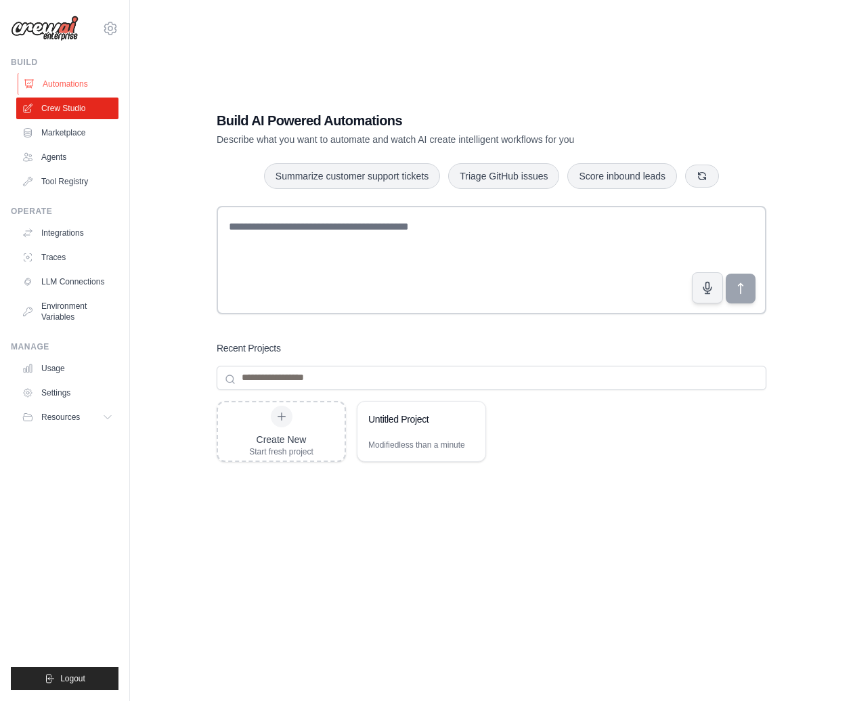
drag, startPoint x: 0, startPoint y: 0, endPoint x: 76, endPoint y: 79, distance: 110.1
click at [76, 79] on link "Automations" at bounding box center [69, 84] width 102 height 22
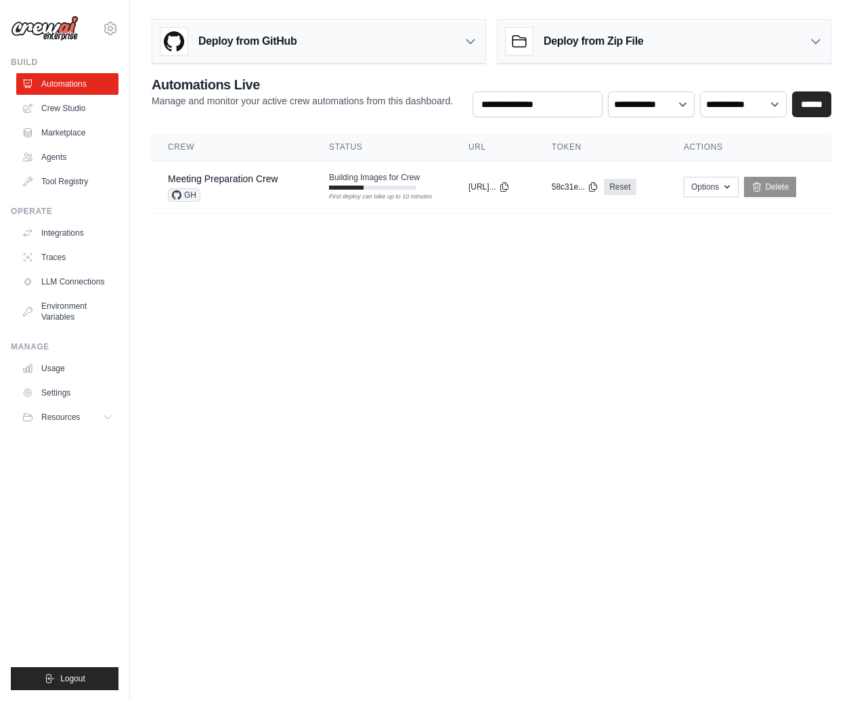
click at [550, 275] on body "[EMAIL_ADDRESS][DOMAIN_NAME] Settings Build Automations Crew Studio" at bounding box center [426, 350] width 853 height 701
